Goal: Find specific page/section: Find specific page/section

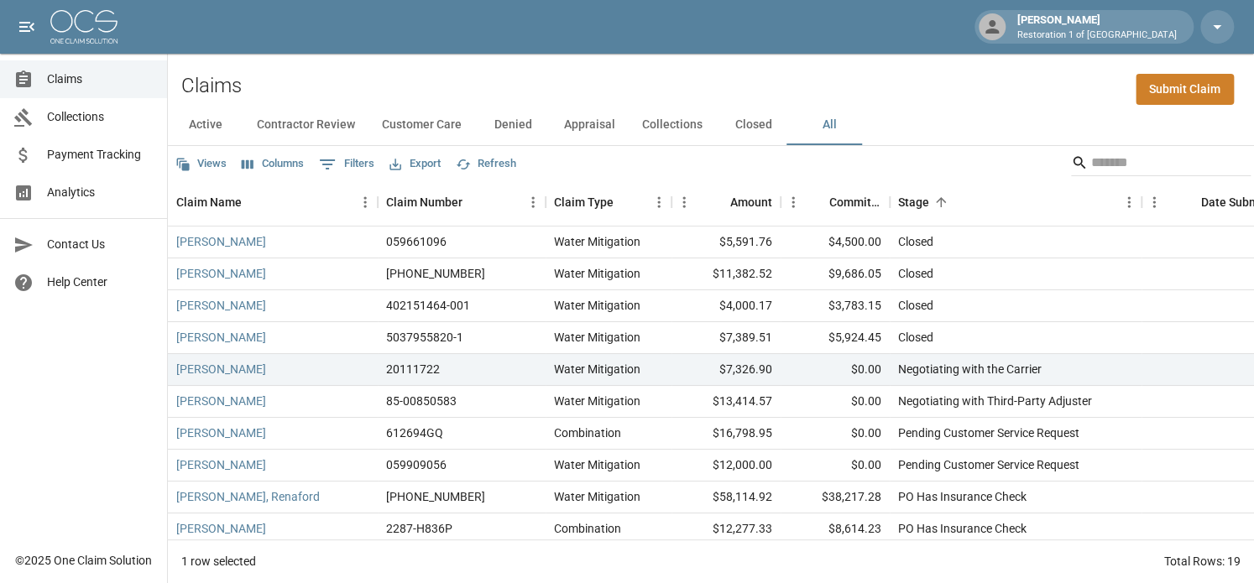
click at [416, 128] on button "Customer Care" at bounding box center [422, 125] width 107 height 40
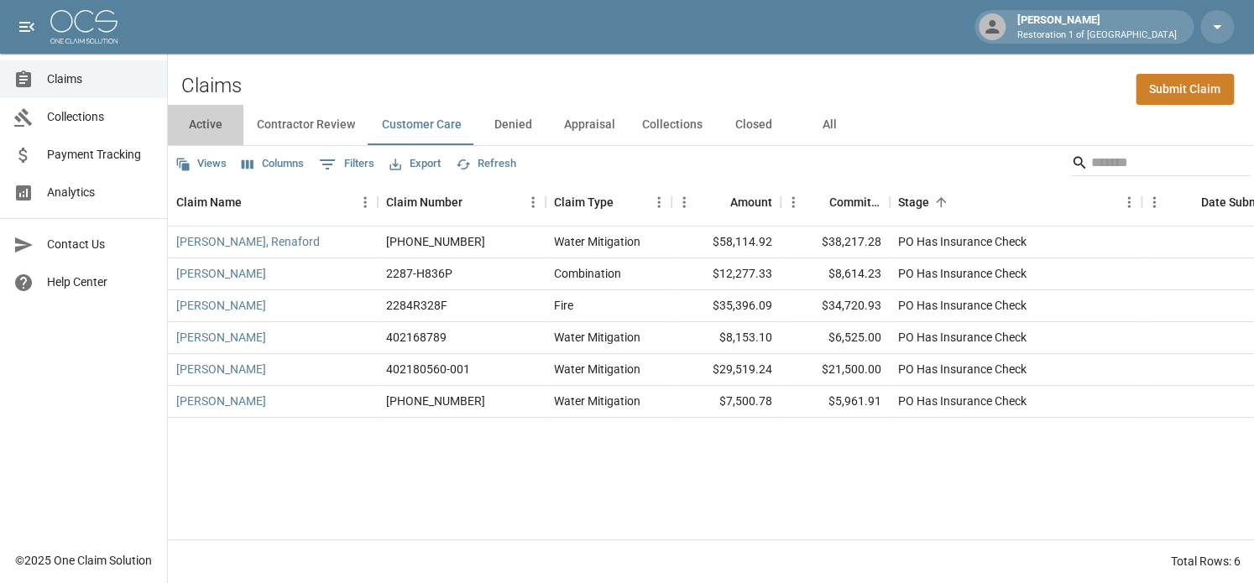
click at [191, 120] on button "Active" at bounding box center [206, 125] width 76 height 40
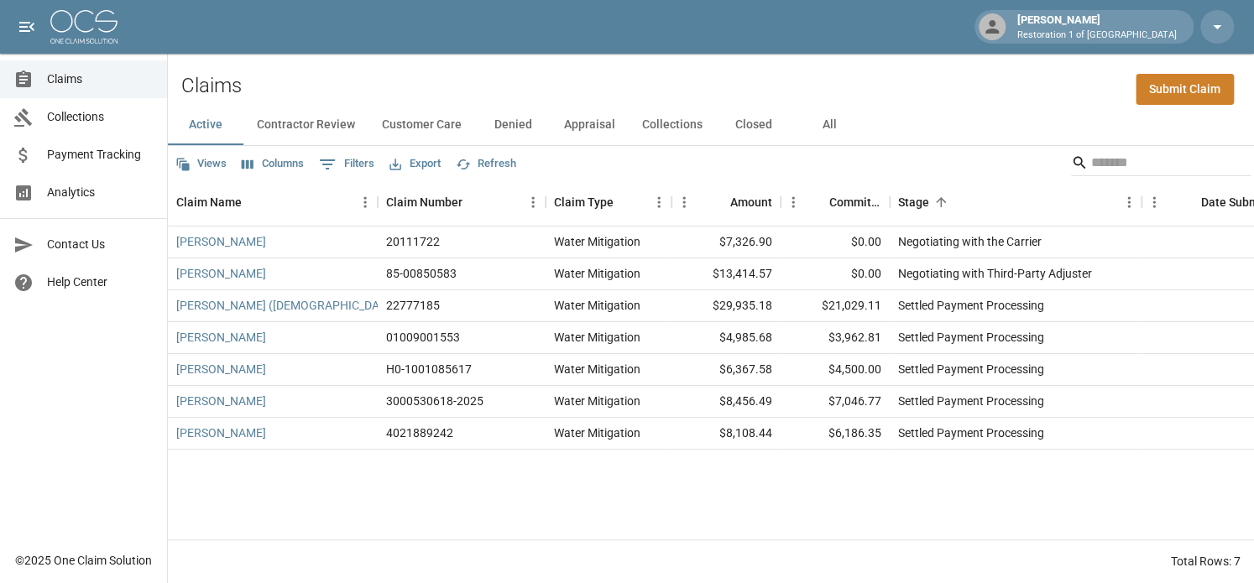
click at [413, 123] on button "Customer Care" at bounding box center [422, 125] width 107 height 40
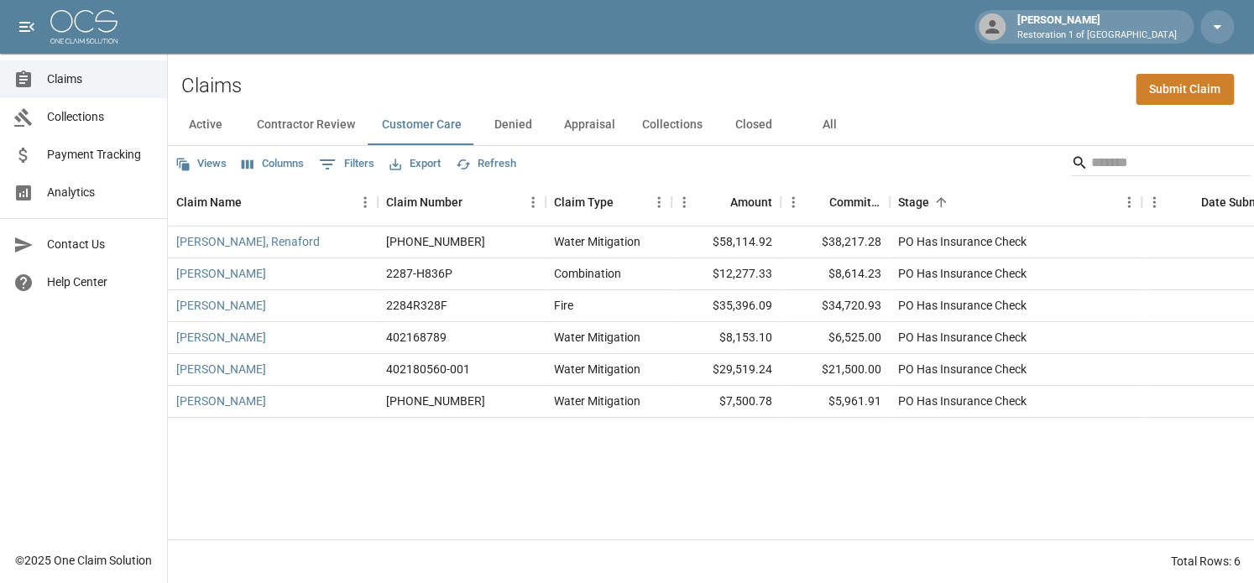
click at [369, 105] on button "Customer Care" at bounding box center [422, 125] width 107 height 40
click at [198, 118] on button "Active" at bounding box center [206, 125] width 76 height 40
